Goal: Task Accomplishment & Management: Use online tool/utility

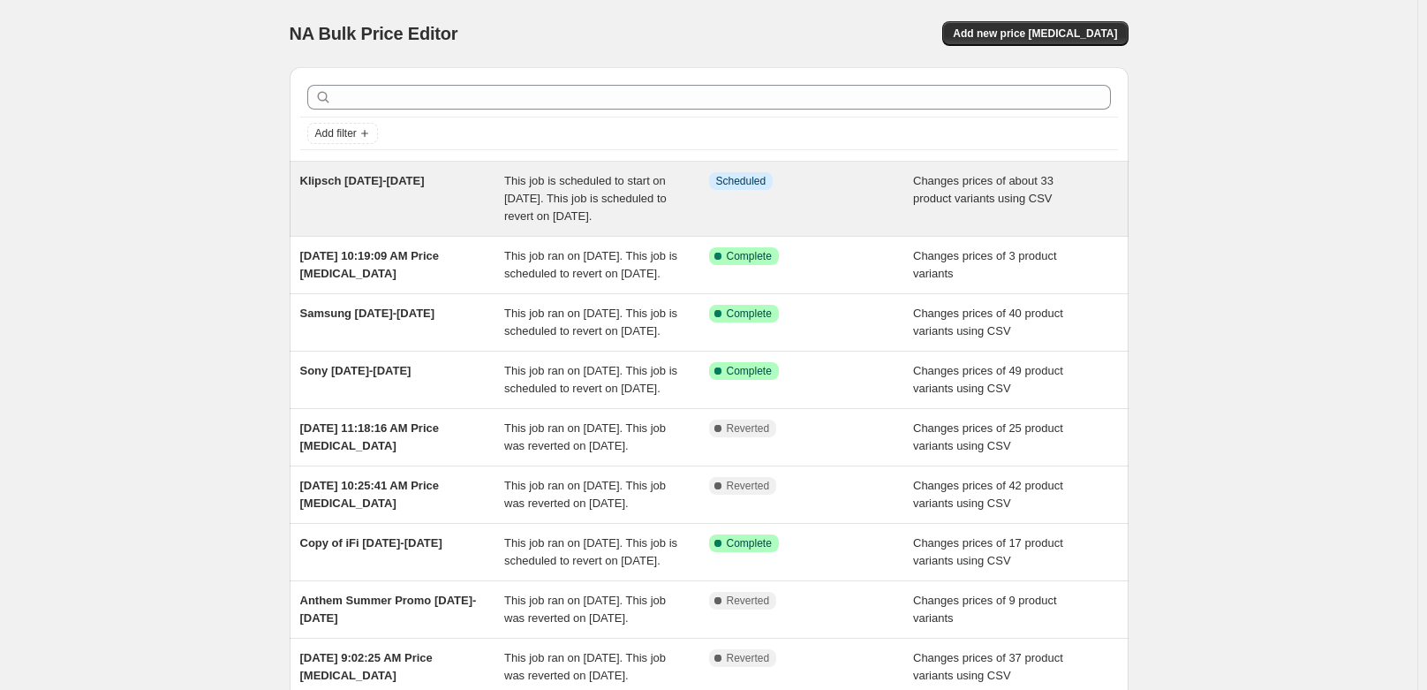
click at [600, 212] on span "This job is scheduled to start on August 29, 2025. This job is scheduled to rev…" at bounding box center [585, 198] width 162 height 49
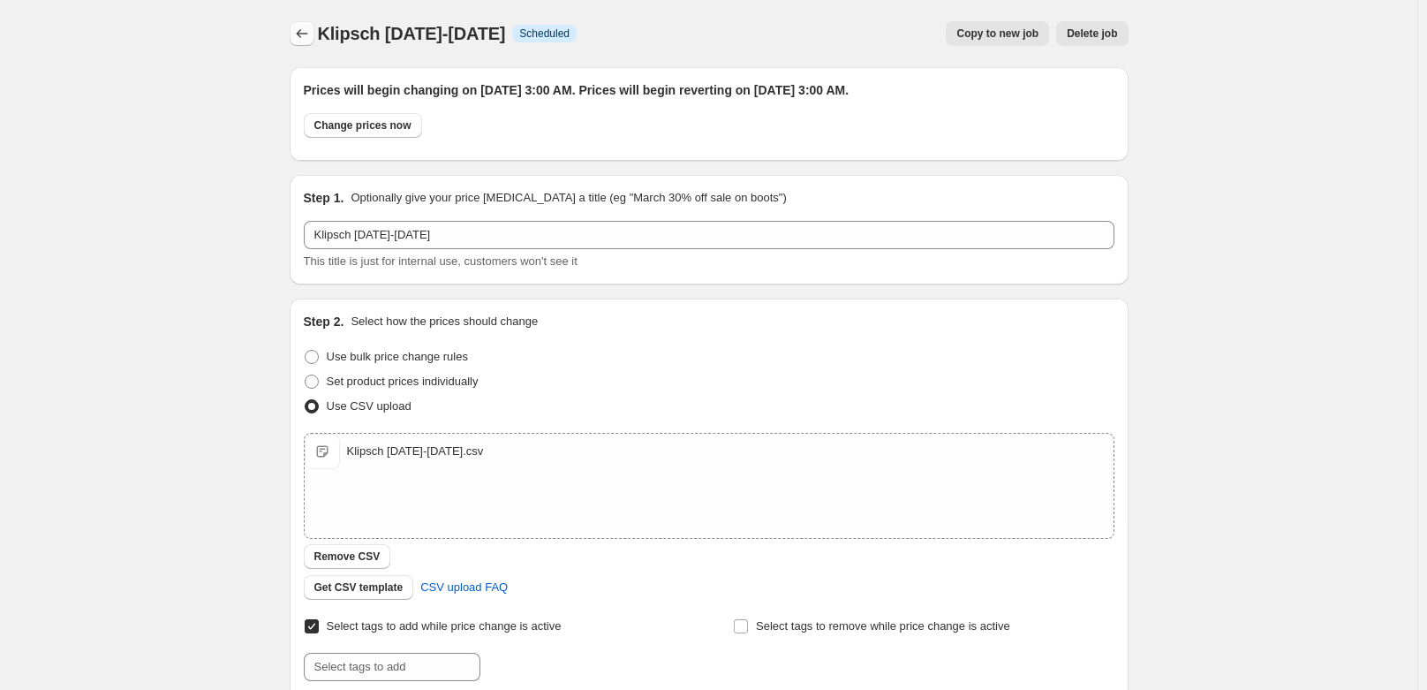
click at [311, 42] on icon "Price change jobs" at bounding box center [302, 34] width 18 height 18
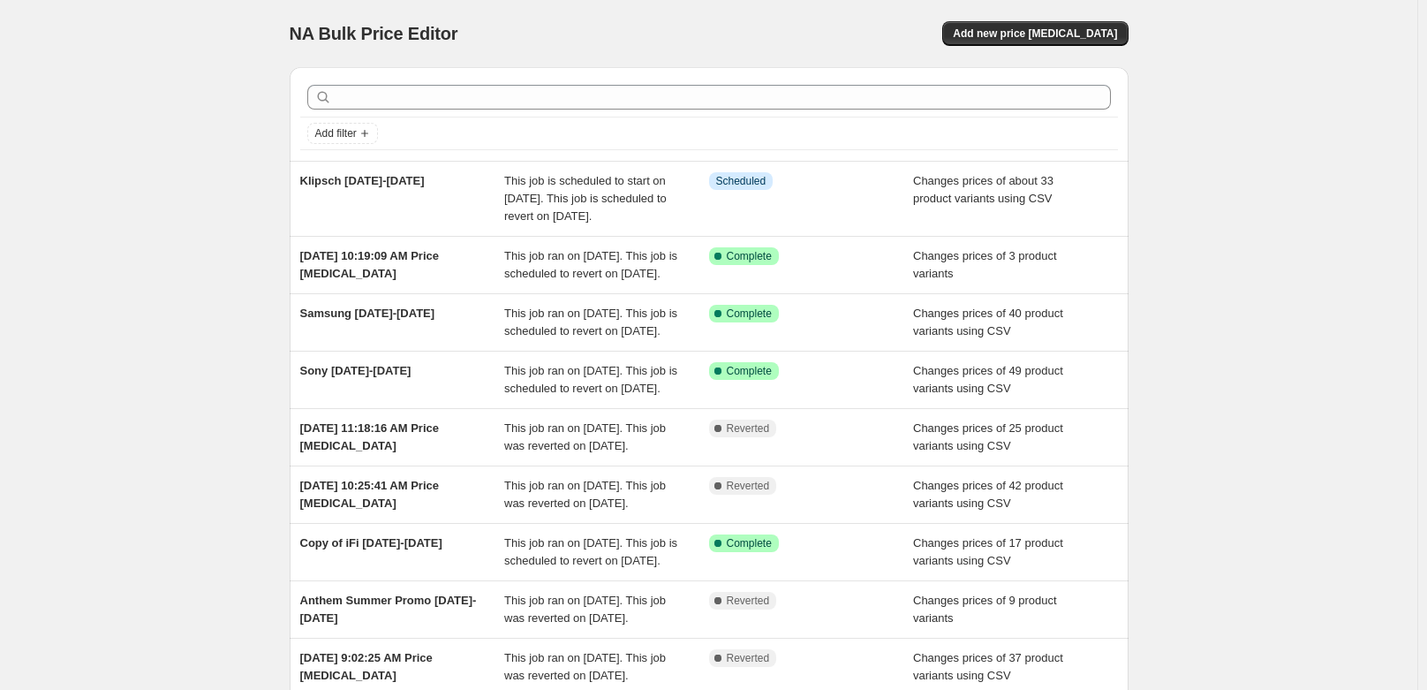
click at [196, 174] on div "NA Bulk Price Editor. This page is ready NA Bulk Price Editor Add new price cha…" at bounding box center [708, 463] width 1417 height 927
